Goal: Navigation & Orientation: Find specific page/section

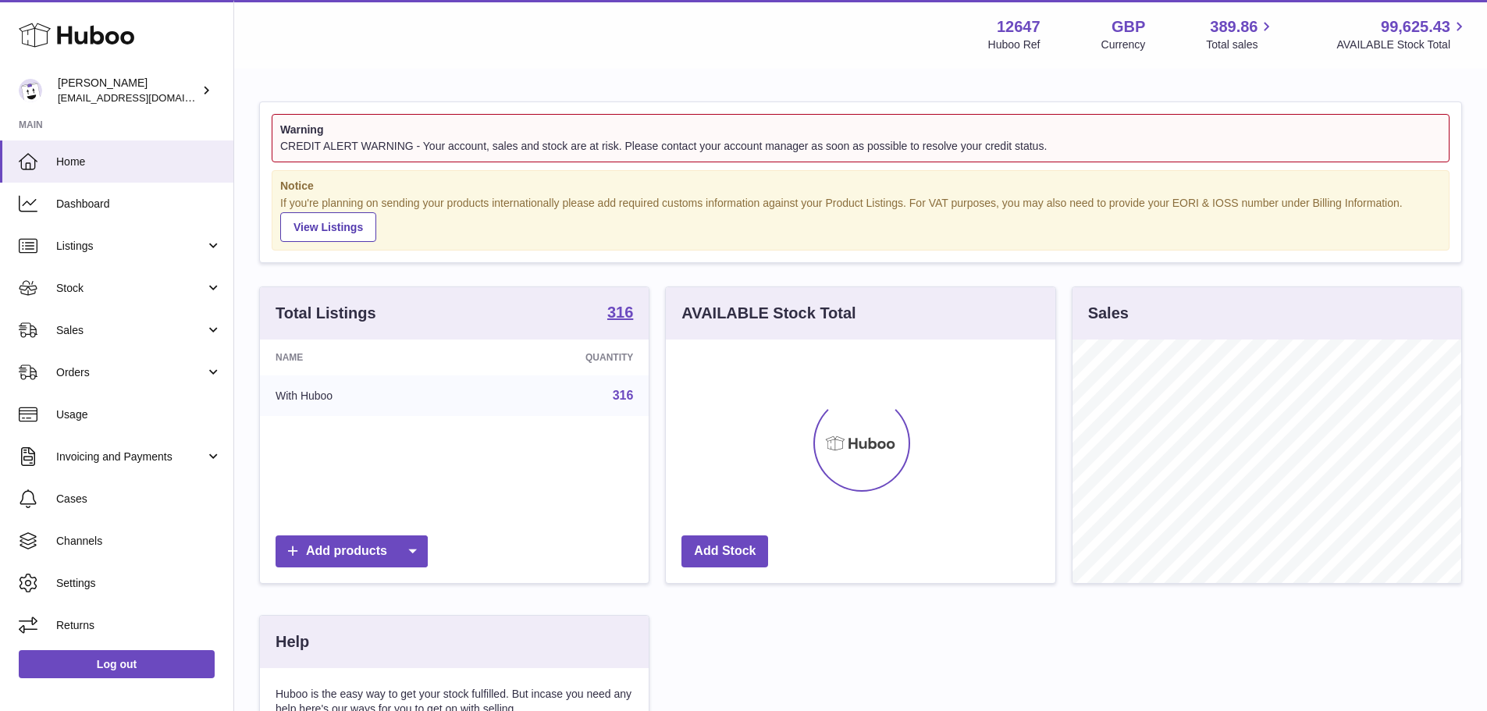
scroll to position [244, 390]
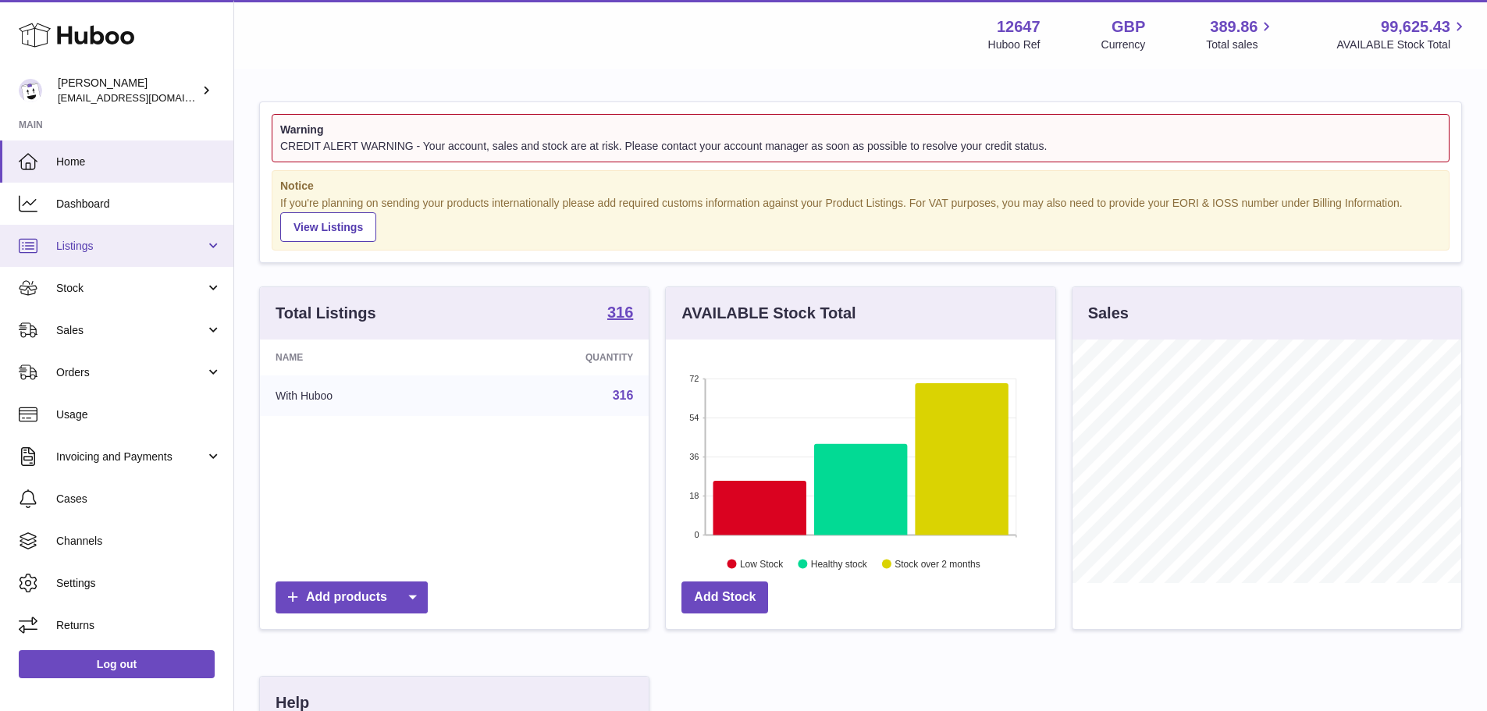
click at [105, 240] on span "Listings" at bounding box center [130, 246] width 149 height 15
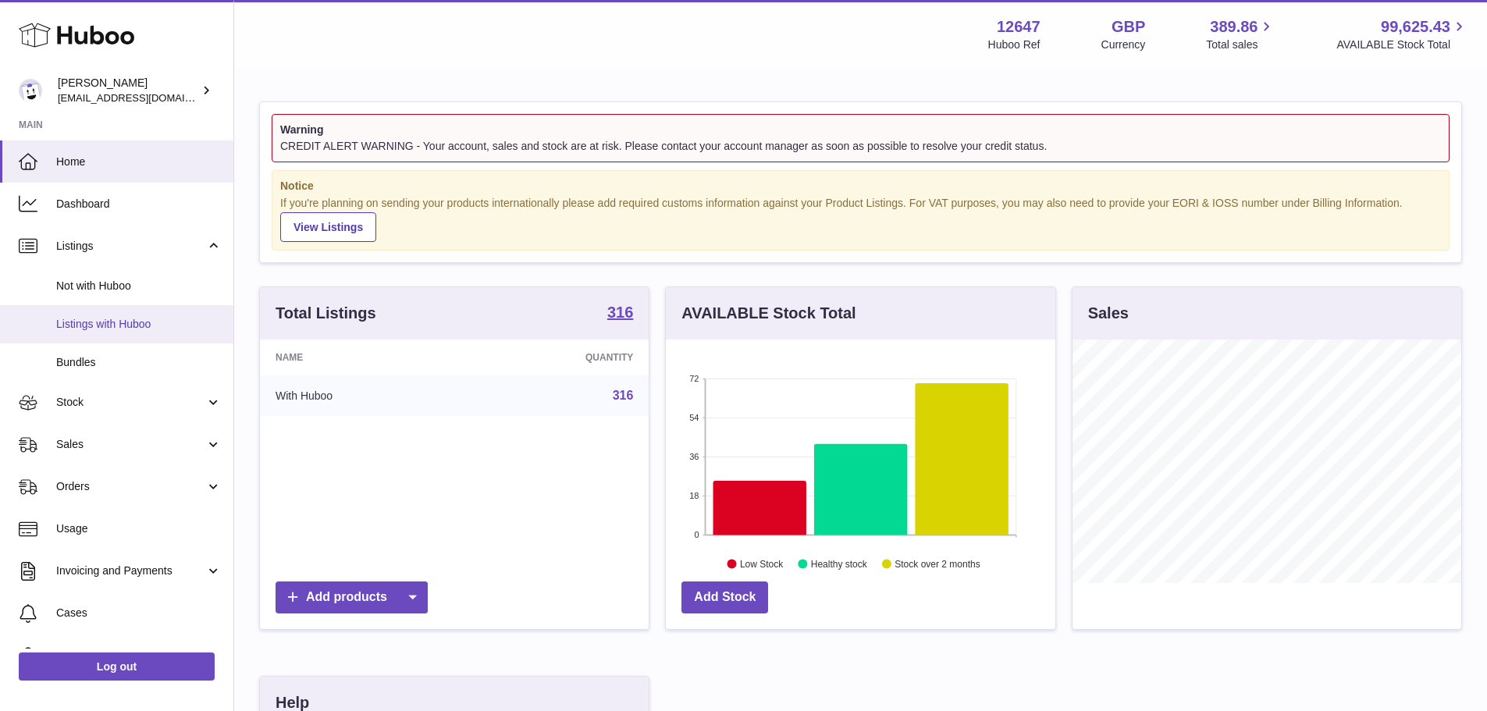
click at [109, 325] on span "Listings with Huboo" at bounding box center [139, 324] width 166 height 15
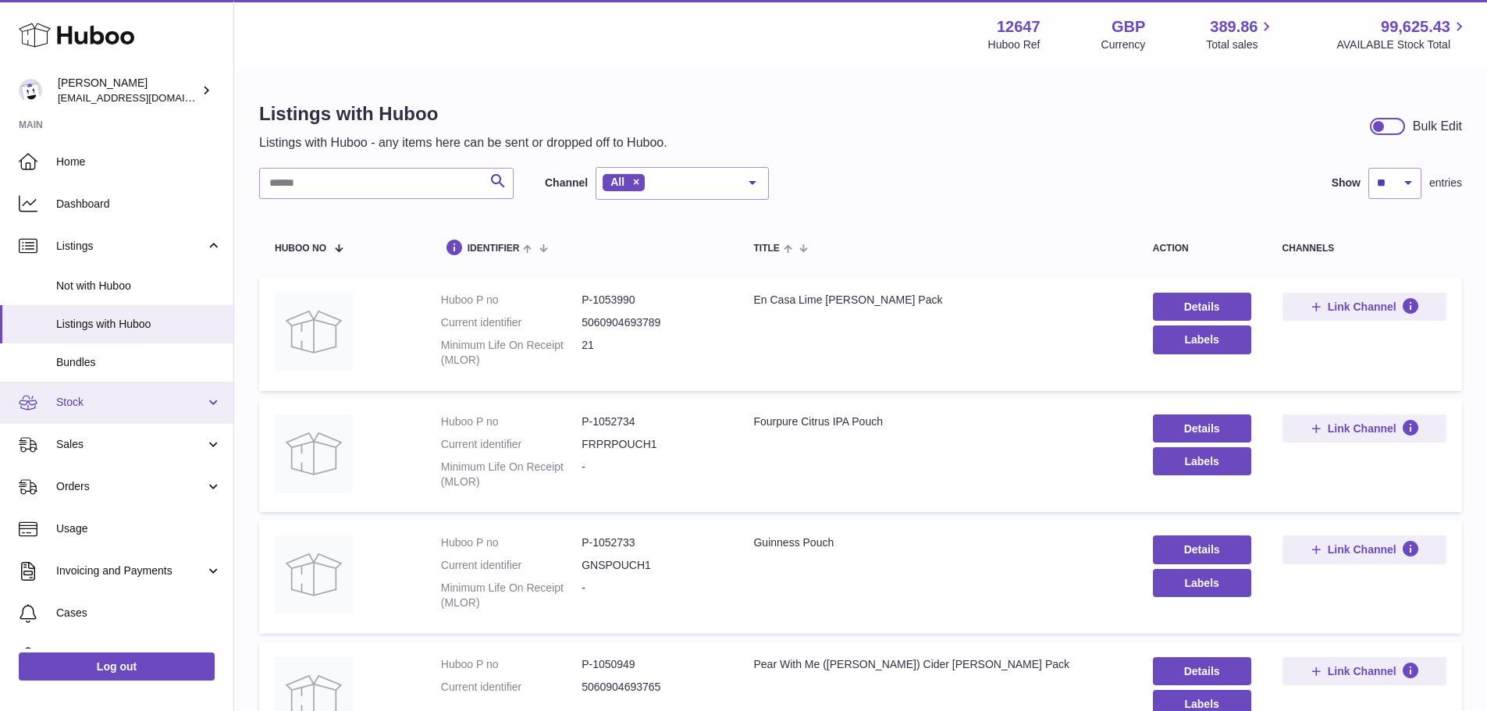
click at [105, 410] on span "Stock" at bounding box center [130, 402] width 149 height 15
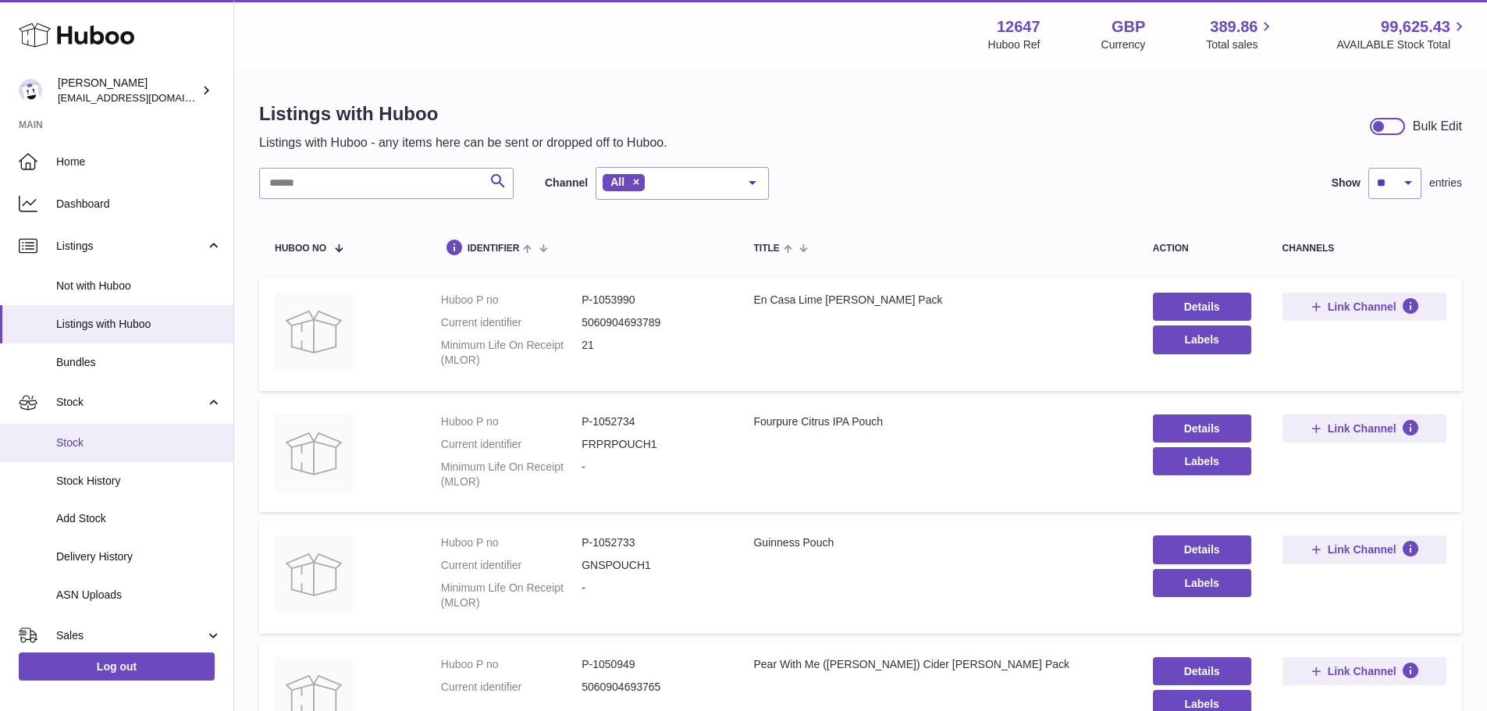
click at [109, 445] on span "Stock" at bounding box center [139, 443] width 166 height 15
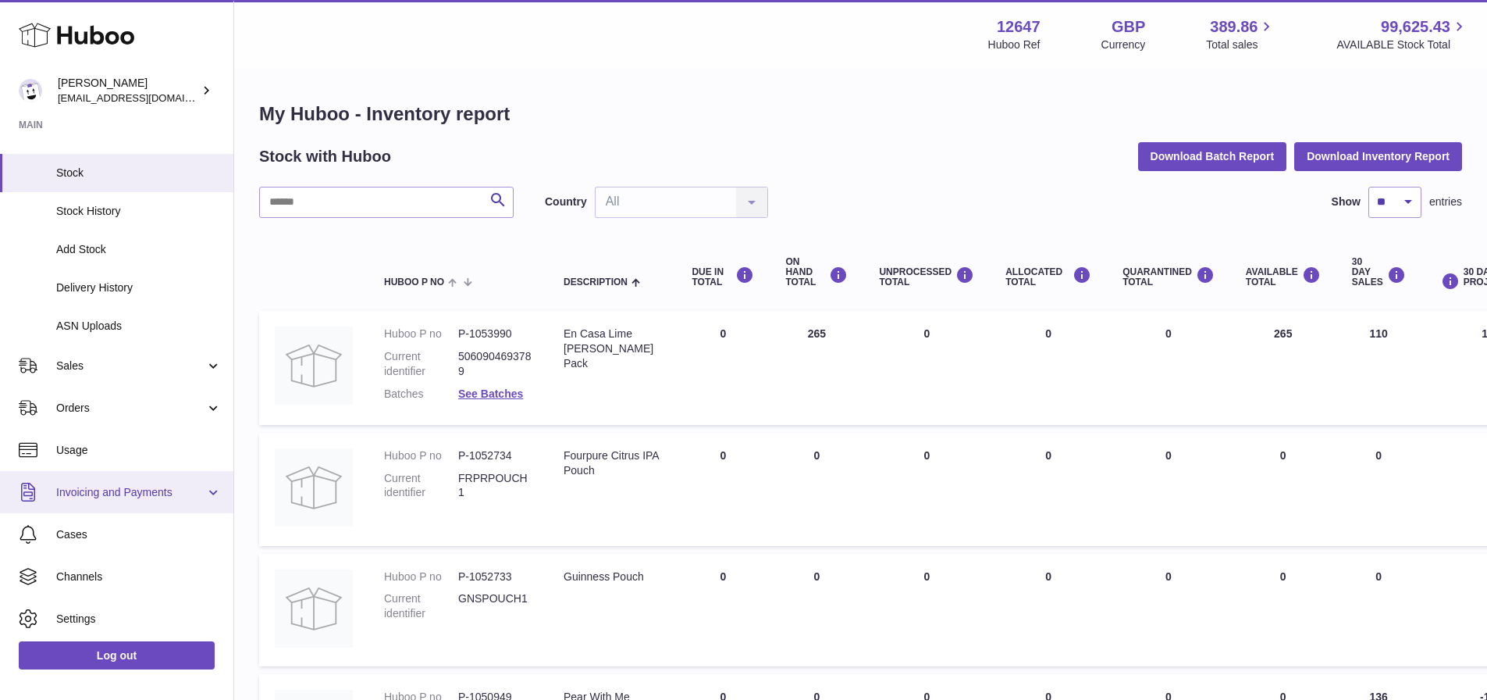
scroll to position [156, 0]
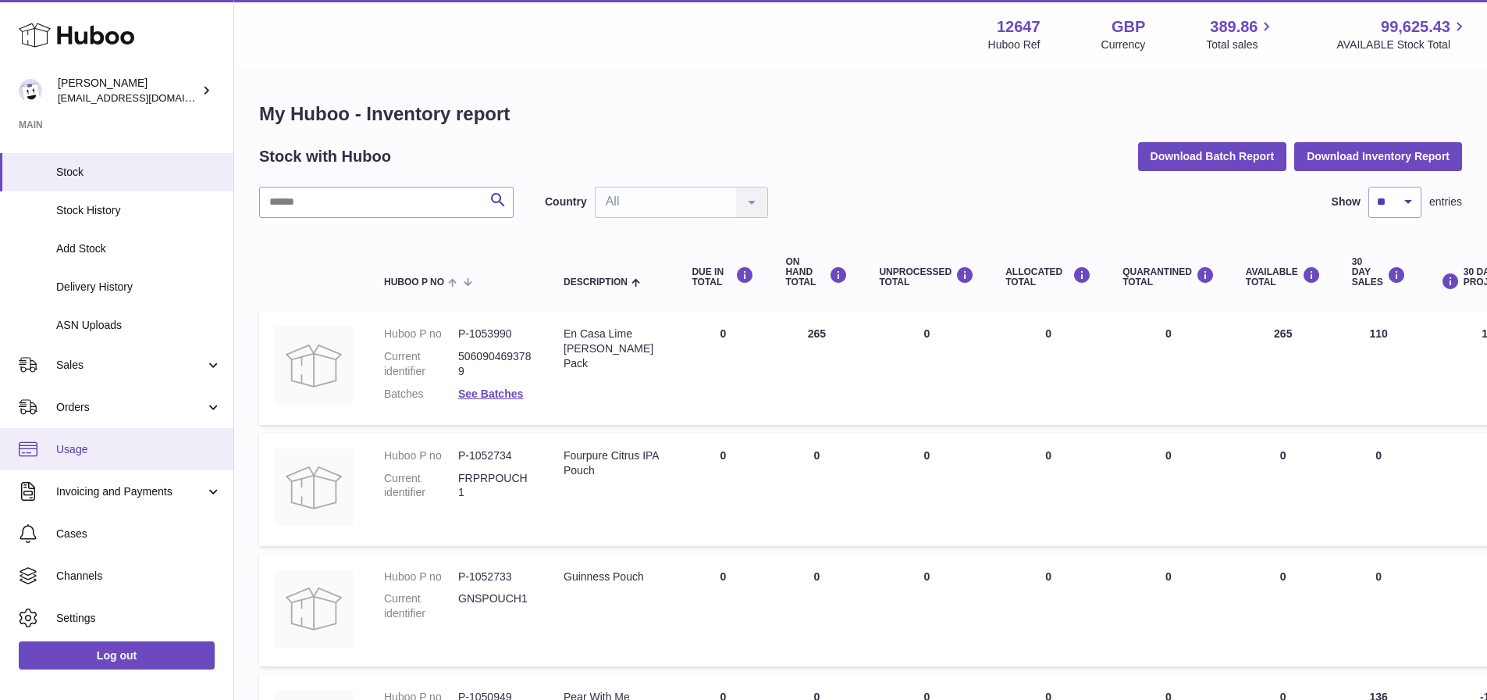
click at [101, 447] on span "Usage" at bounding box center [139, 449] width 166 height 15
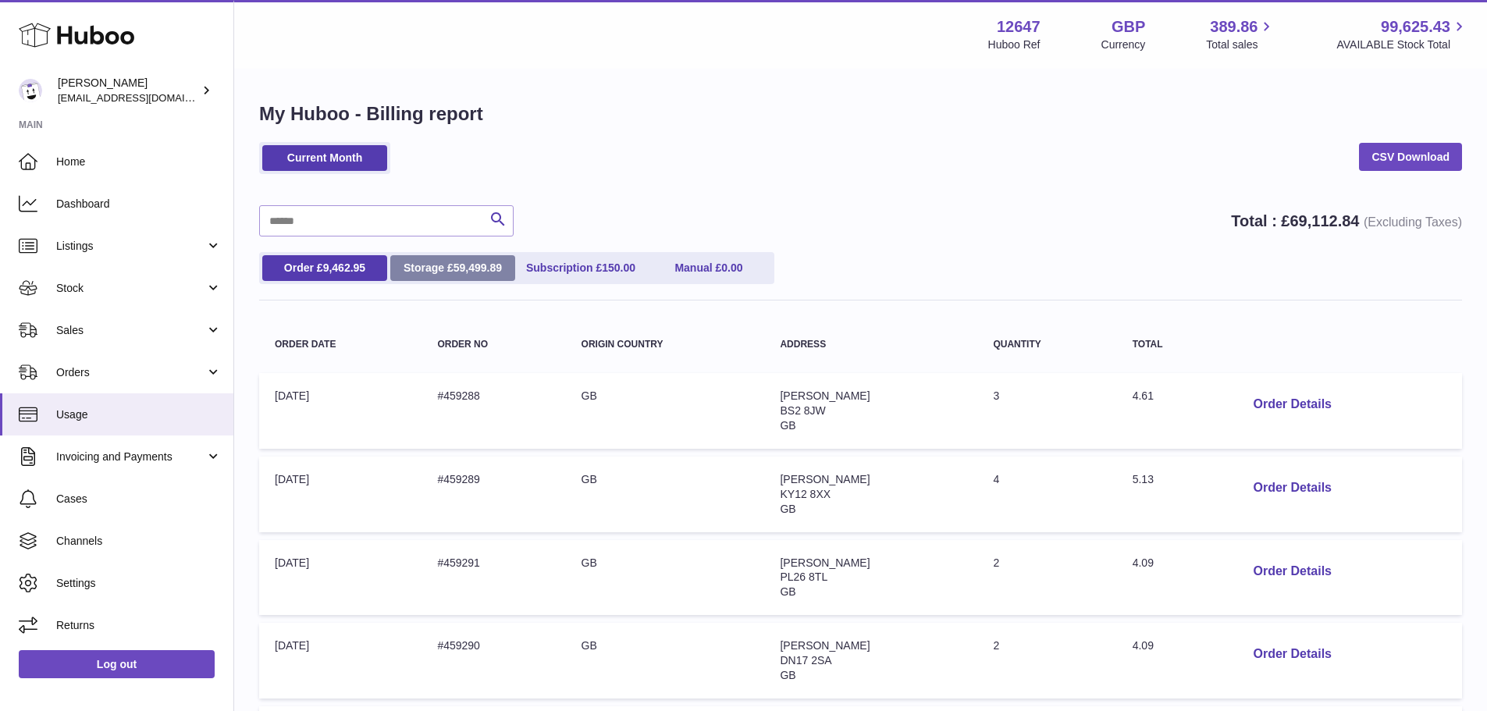
click at [446, 279] on link "Storage £ 59,499.89" at bounding box center [452, 268] width 125 height 26
